Goal: Transaction & Acquisition: Purchase product/service

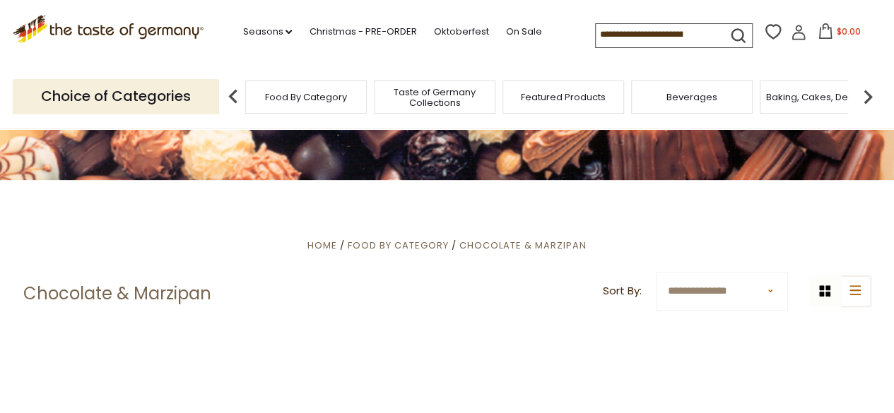
scroll to position [142, 0]
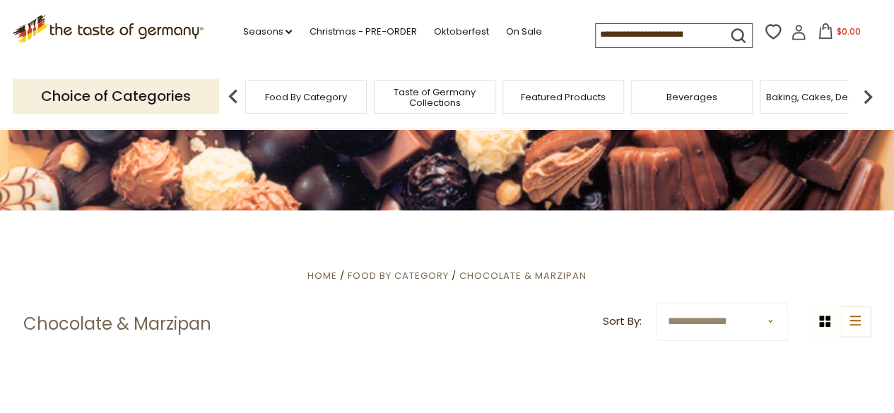
click at [767, 322] on select "**********" at bounding box center [721, 322] width 131 height 39
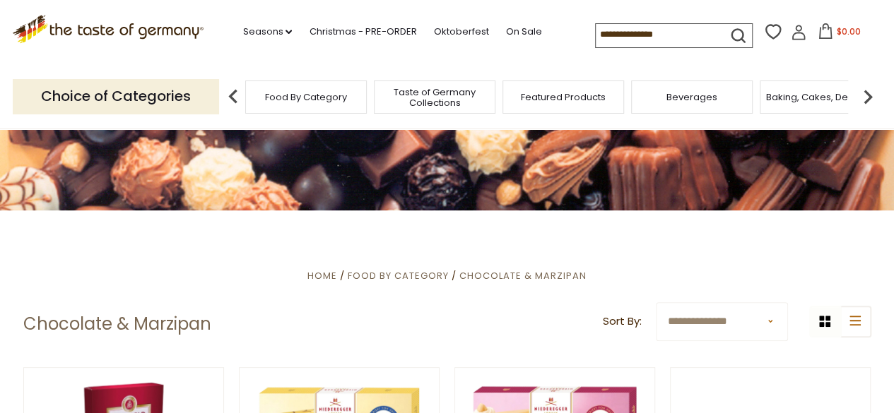
select select "********"
click at [656, 303] on select "**********" at bounding box center [721, 322] width 131 height 39
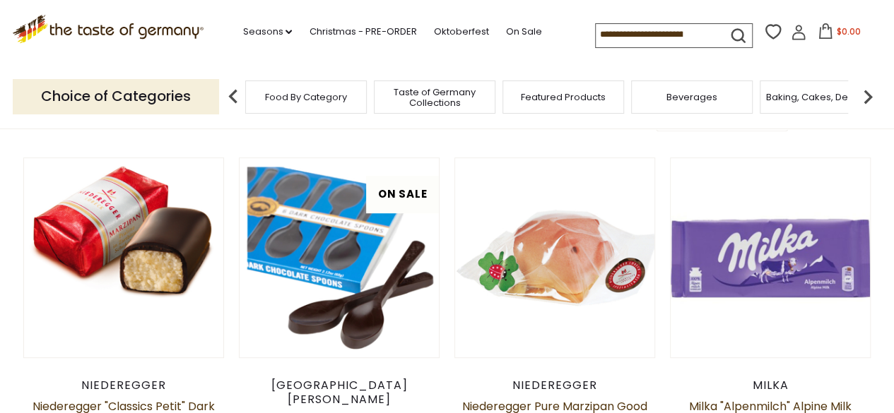
scroll to position [353, 0]
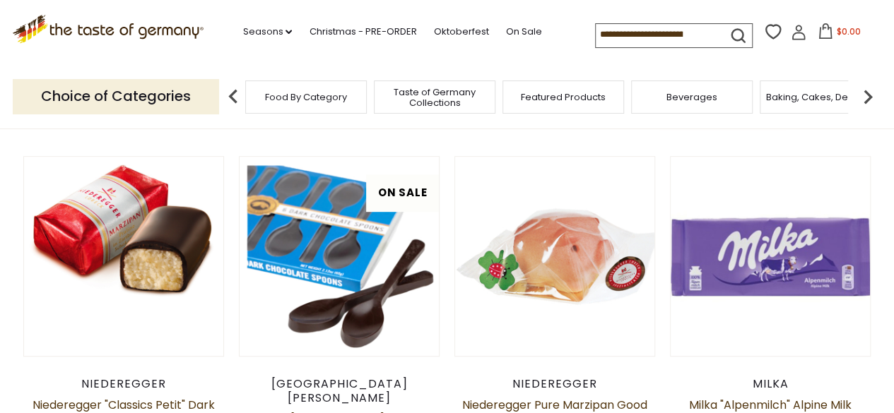
click at [230, 100] on img at bounding box center [233, 97] width 28 height 28
click at [184, 108] on p "Choice of Categories" at bounding box center [116, 96] width 206 height 35
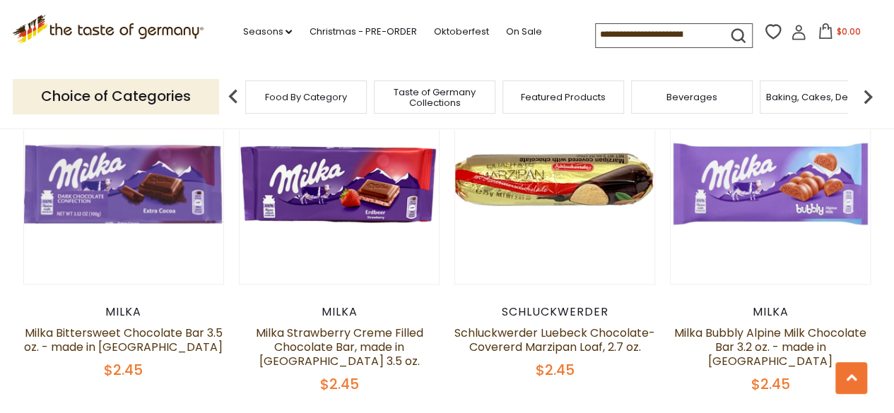
scroll to position [777, 0]
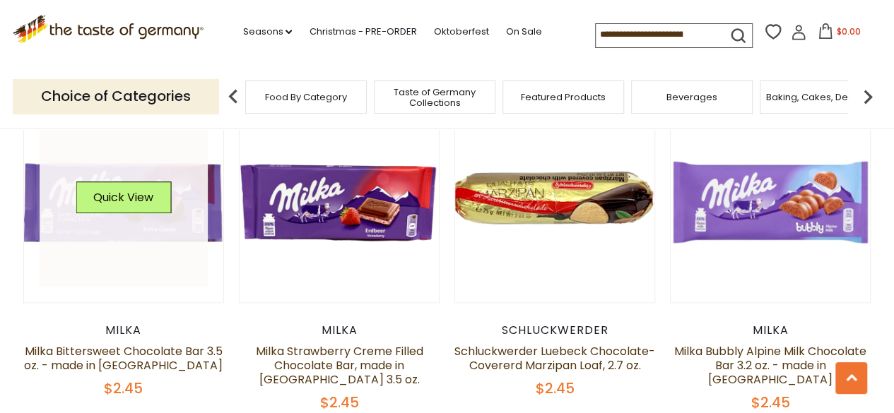
click at [181, 199] on link at bounding box center [124, 203] width 168 height 168
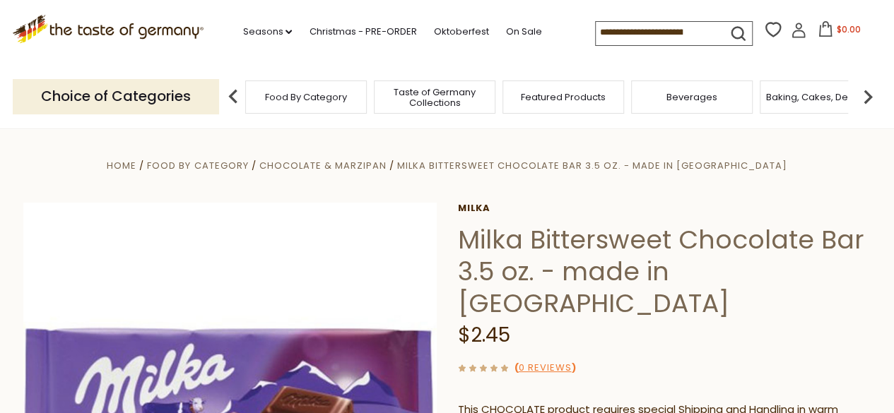
click at [862, 98] on img at bounding box center [868, 97] width 28 height 28
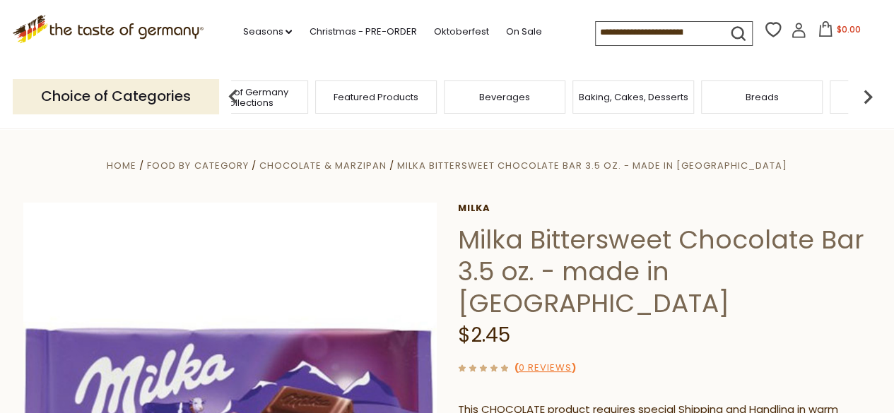
click at [862, 97] on img at bounding box center [868, 97] width 28 height 28
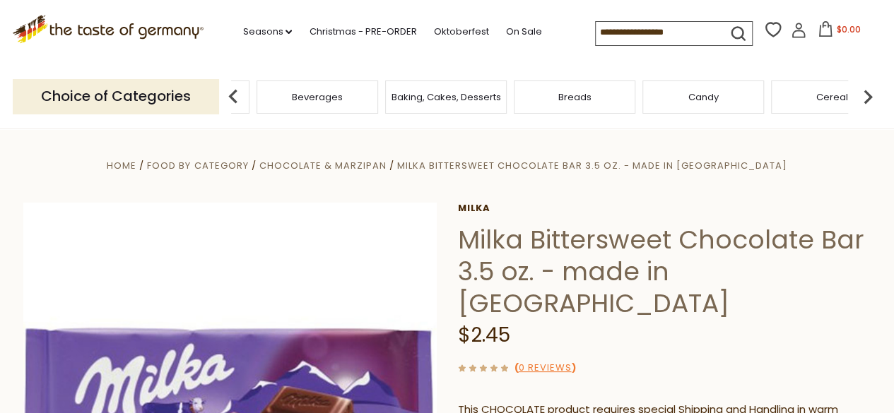
click at [862, 97] on img at bounding box center [868, 97] width 28 height 28
click at [636, 99] on span "Chocolate & Marzipan" at bounding box center [655, 97] width 103 height 11
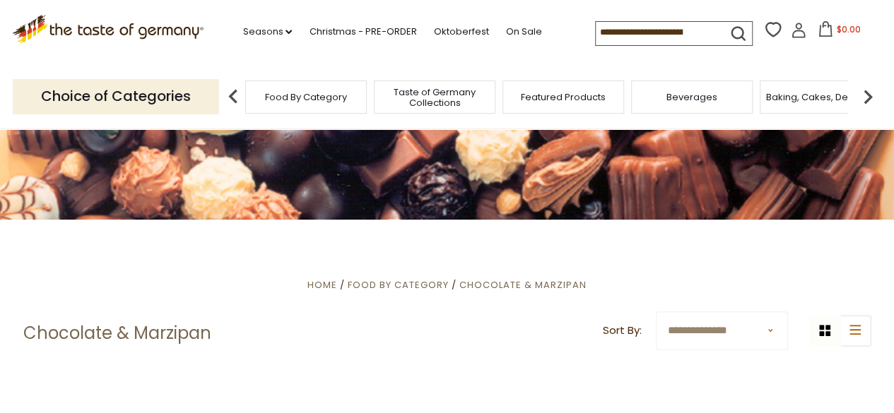
scroll to position [212, 0]
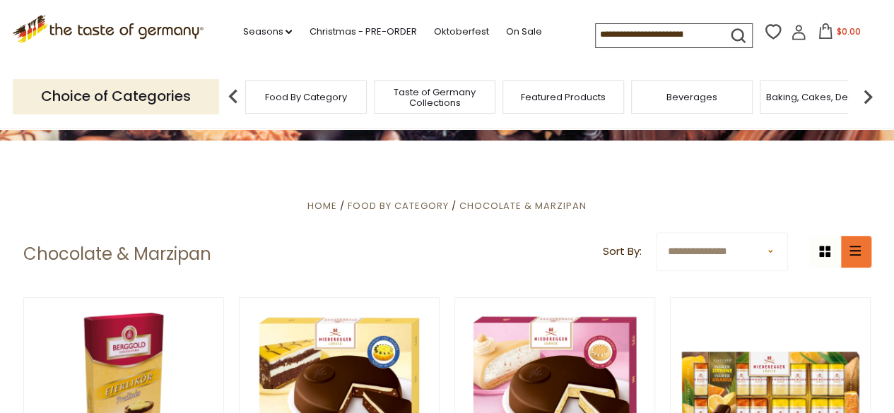
click at [854, 252] on icon "list icon" at bounding box center [855, 251] width 11 height 10
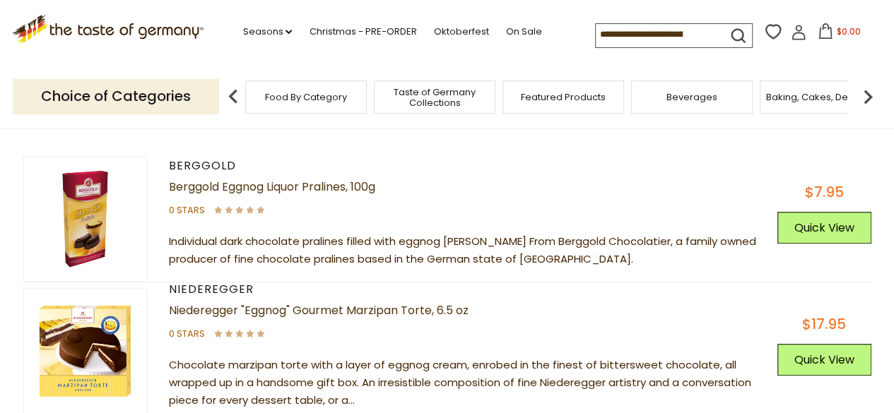
scroll to position [141, 0]
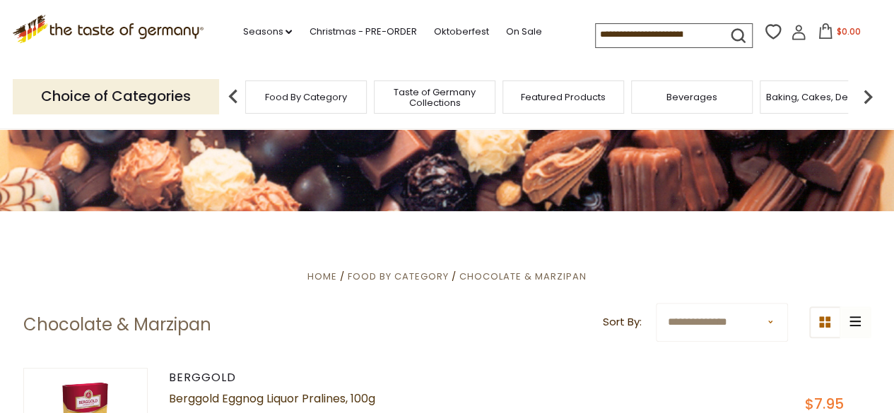
click at [849, 319] on div "grid icon list icon" at bounding box center [840, 323] width 62 height 32
click at [826, 324] on icon at bounding box center [824, 322] width 11 height 11
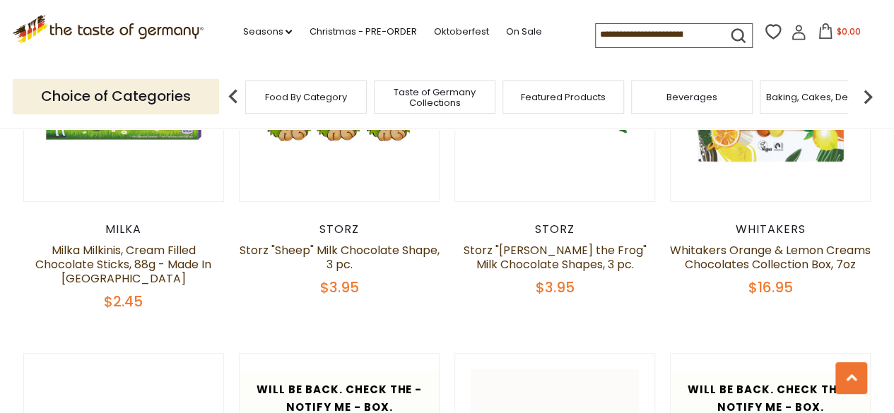
scroll to position [3110, 0]
